Goal: Task Accomplishment & Management: Use online tool/utility

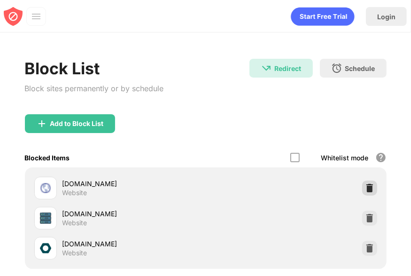
click at [365, 185] on img at bounding box center [369, 187] width 9 height 9
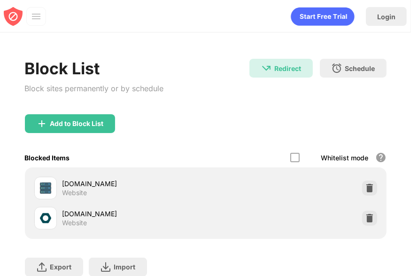
scroll to position [90, 0]
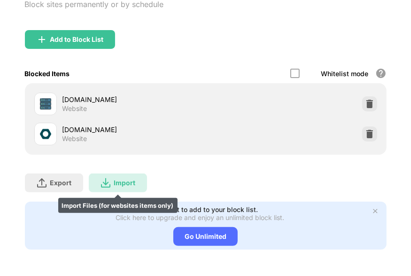
click at [133, 173] on div "Import Import Files (for websites items only)" at bounding box center [118, 182] width 58 height 19
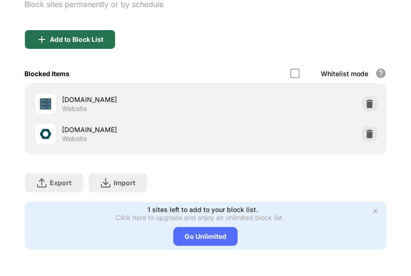
click at [46, 34] on img at bounding box center [41, 39] width 11 height 11
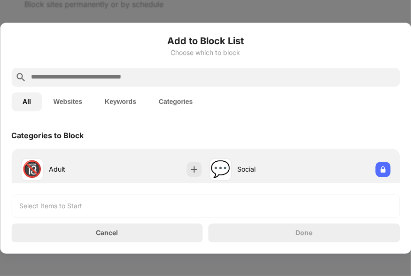
click at [63, 79] on input "text" at bounding box center [213, 76] width 366 height 11
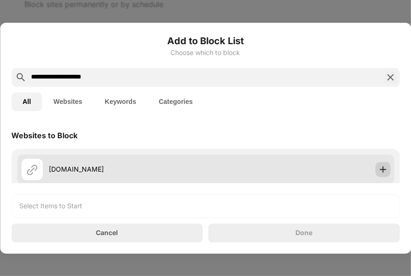
type input "**********"
click at [378, 165] on img at bounding box center [382, 168] width 9 height 9
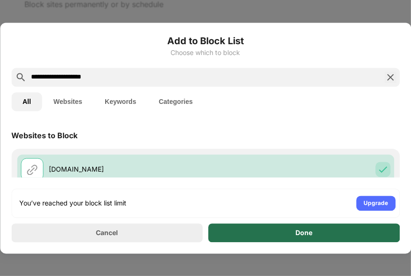
click at [293, 235] on div "Done" at bounding box center [304, 232] width 192 height 19
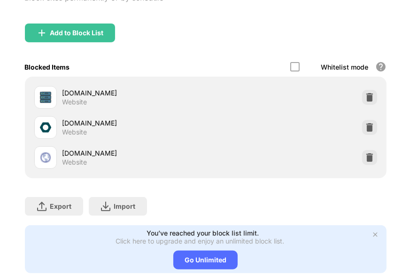
scroll to position [125, 0]
